Goal: Find specific page/section: Find specific page/section

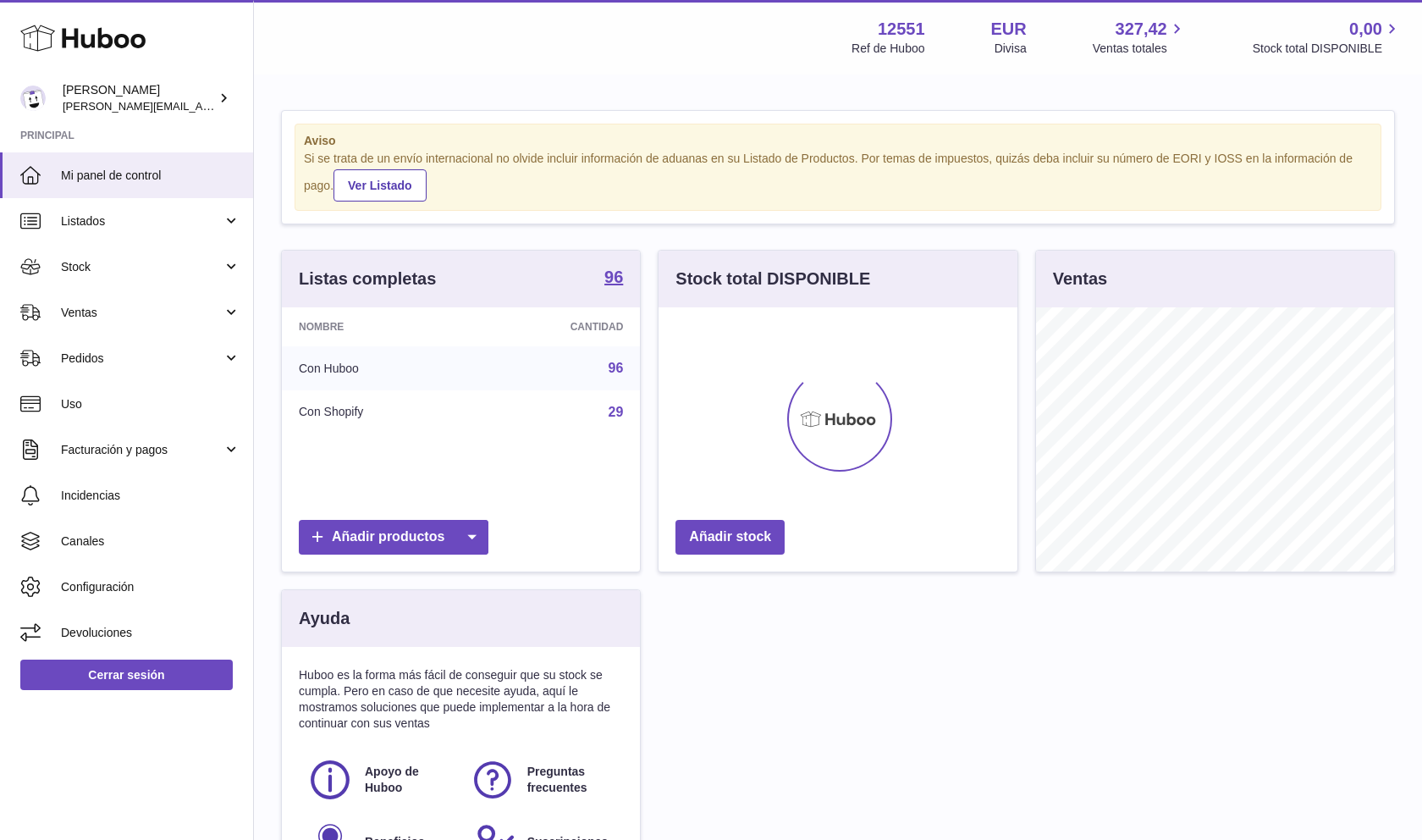
scroll to position [264, 359]
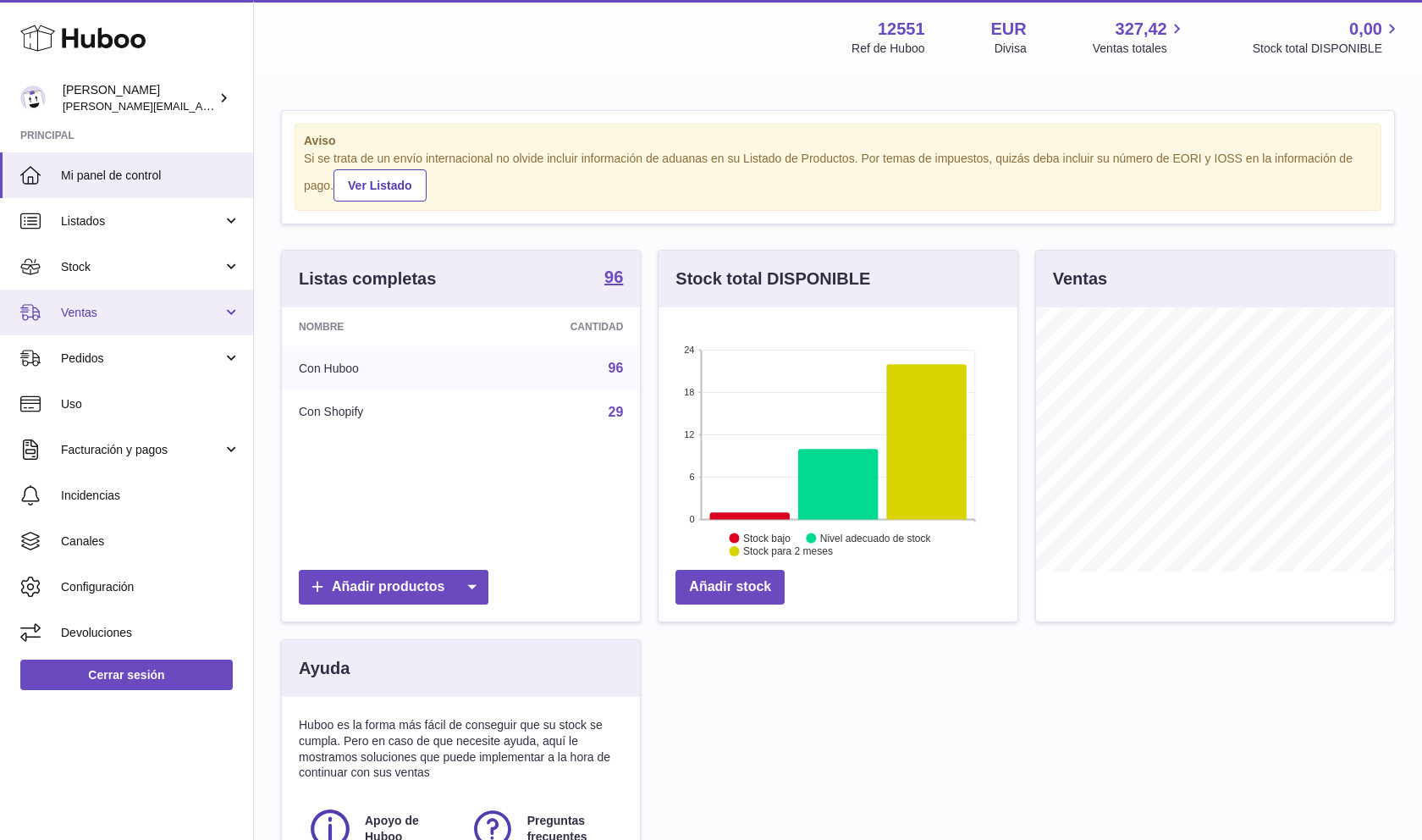
click at [161, 310] on span "Ventas" at bounding box center [142, 312] width 162 height 16
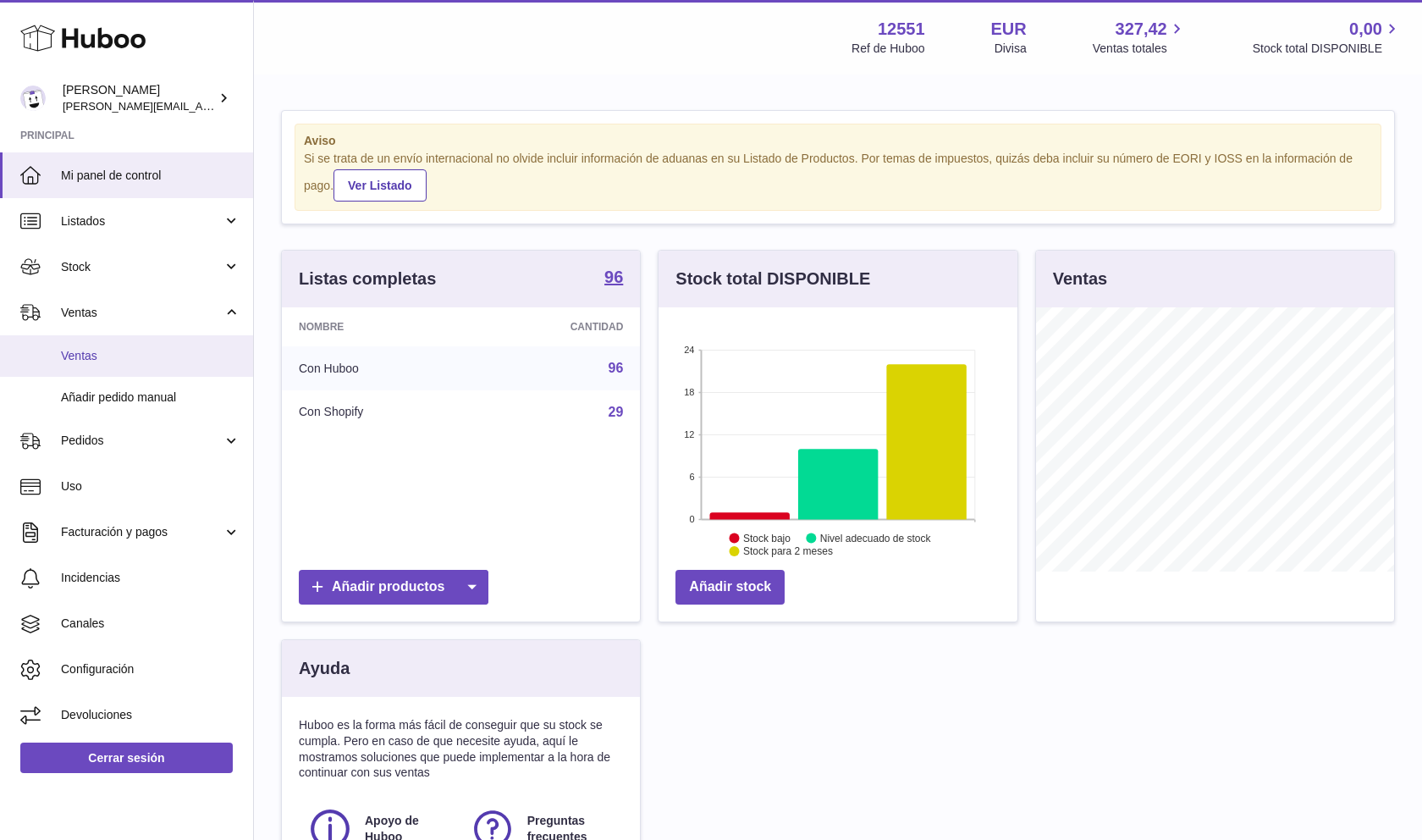
click at [163, 350] on span "Ventas" at bounding box center [150, 356] width 180 height 16
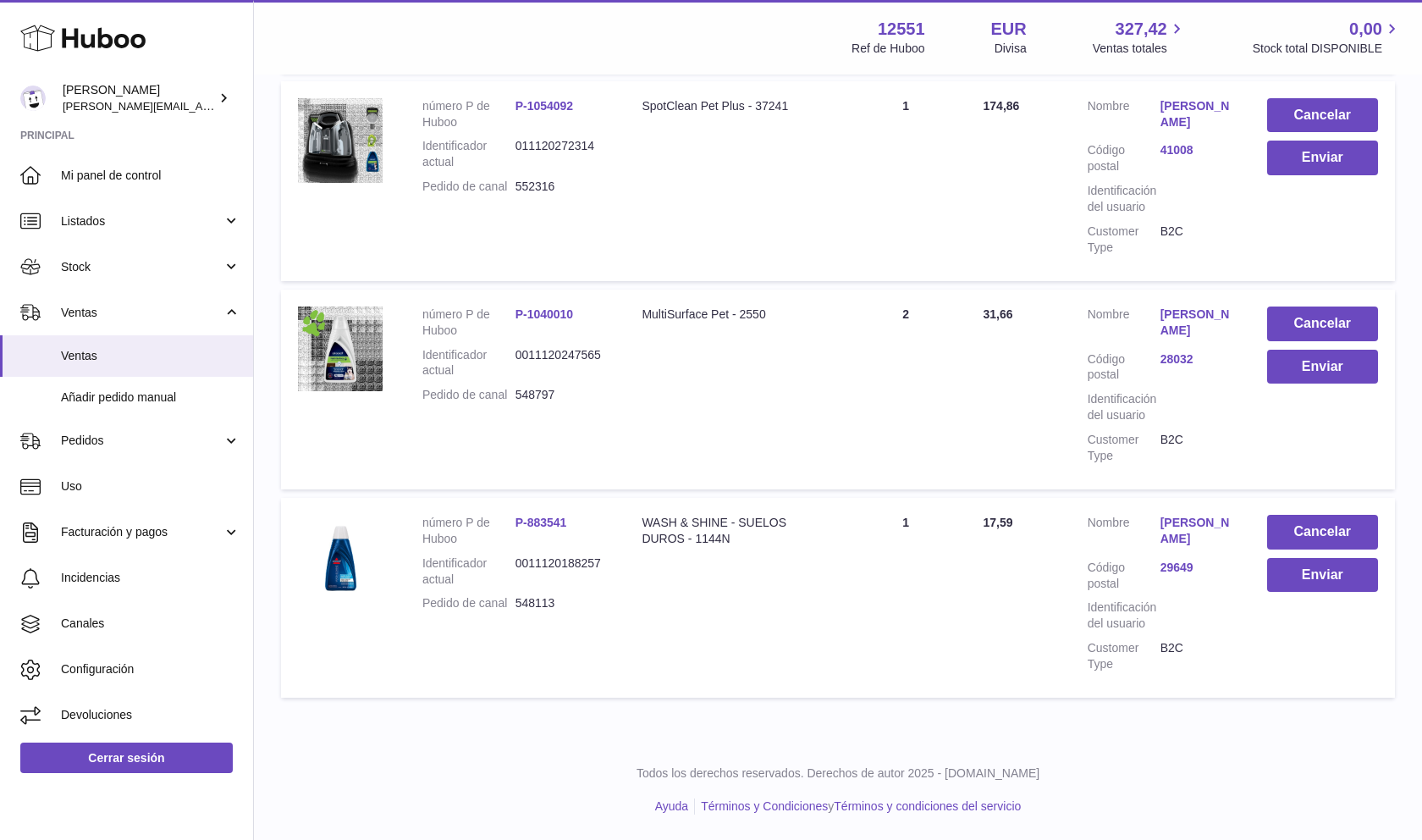
scroll to position [777, 0]
